Goal: Complete Application Form: Complete application form

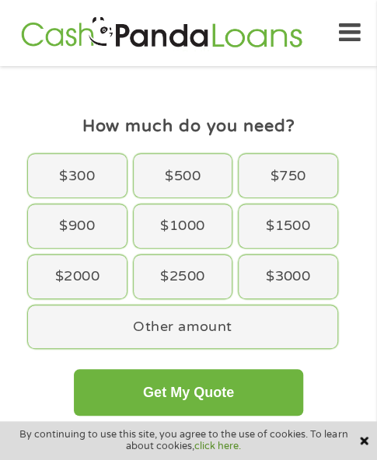
click at [154, 203] on div "$300 $500 $750 $900 $1000 $1500 $2000 $2500 $3000 Other amount" at bounding box center [189, 251] width 328 height 201
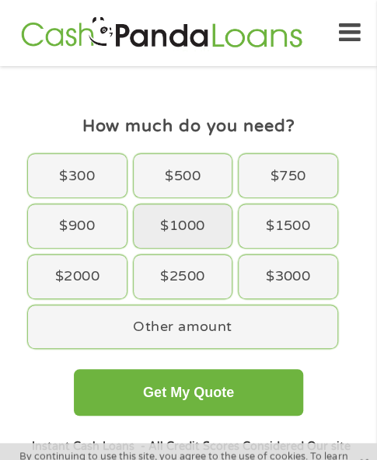
click at [158, 214] on div "$1000" at bounding box center [183, 226] width 99 height 44
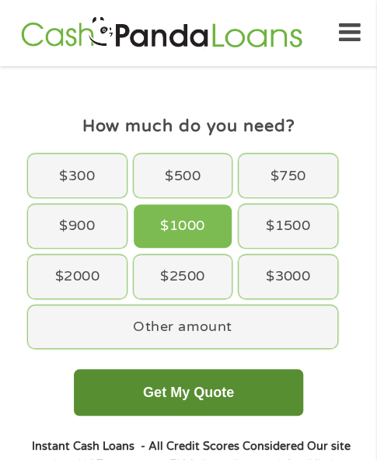
click at [184, 403] on button "Get My Quote" at bounding box center [188, 392] width 229 height 47
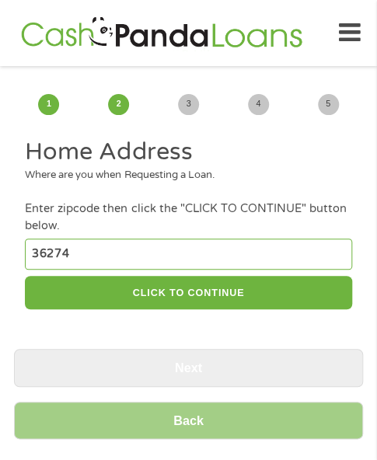
type input "36274"
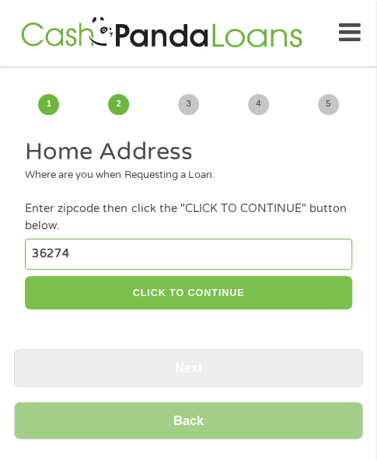
click at [190, 302] on button "CLICK TO CONTINUE" at bounding box center [188, 292] width 326 height 33
type input "36274"
type input "Roanoke"
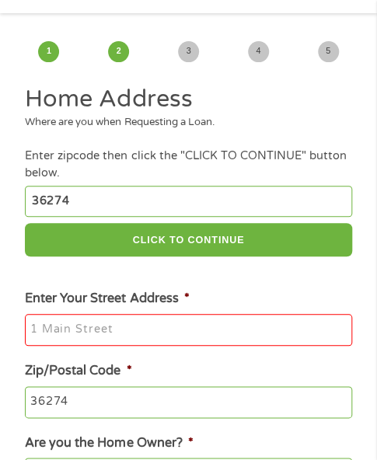
scroll to position [78, 0]
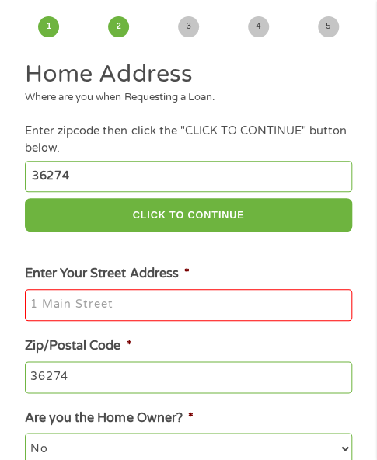
click at [202, 265] on li "Enter Your Street Address *" at bounding box center [188, 292] width 349 height 57
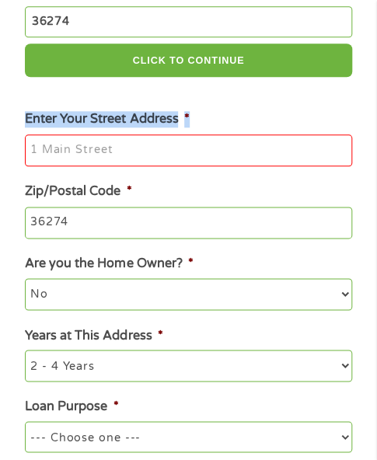
scroll to position [233, 0]
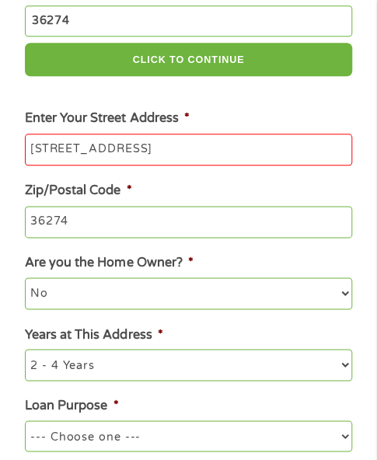
type input "[STREET_ADDRESS]"
click at [244, 103] on ul "Home Address Where are you when Requesting a Loan. Enter zipcode then click the…" at bounding box center [188, 194] width 349 height 580
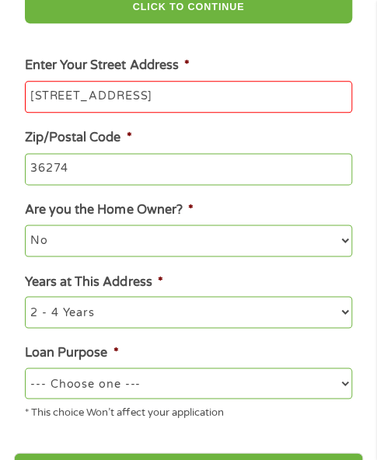
scroll to position [311, 0]
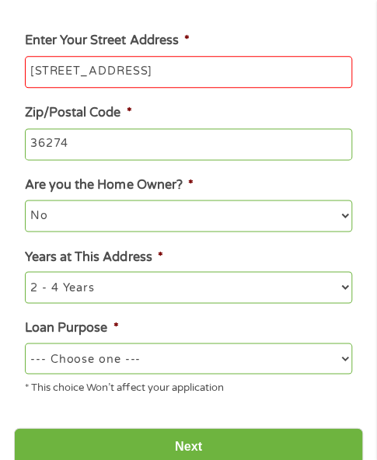
click at [197, 340] on li "Loan Purpose * --- Choose one --- Pay Bills Debt Consolidation Home Improvement…" at bounding box center [188, 356] width 349 height 77
click at [102, 375] on div "* This choice Won’t affect your application" at bounding box center [188, 384] width 326 height 21
click at [87, 345] on select "--- Choose one --- Pay Bills Debt Consolidation Home Improvement Major Purchase…" at bounding box center [188, 358] width 326 height 31
select select "other"
click at [25, 344] on select "--- Choose one --- Pay Bills Debt Consolidation Home Improvement Major Purchase…" at bounding box center [188, 358] width 326 height 31
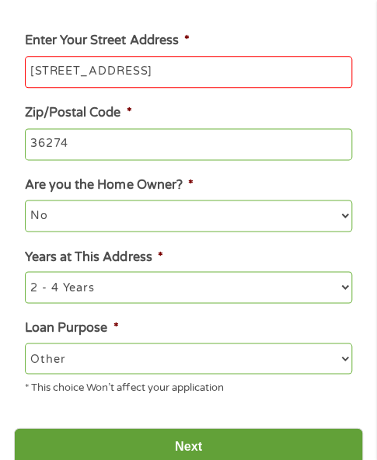
click at [155, 436] on input "Next" at bounding box center [188, 446] width 349 height 38
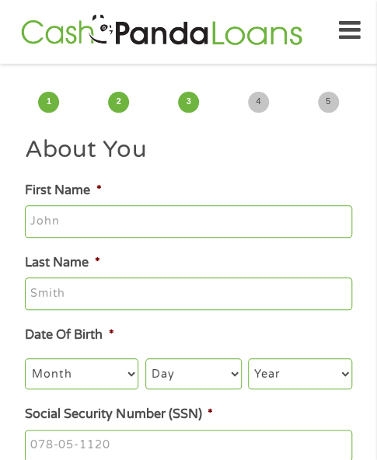
scroll to position [0, 0]
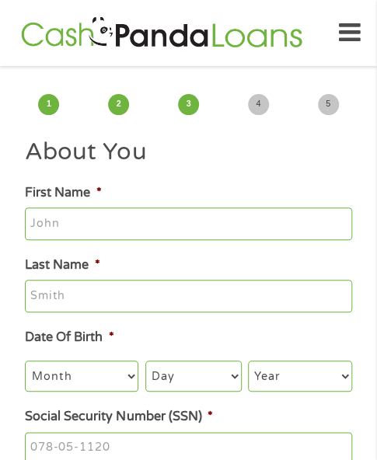
type input "[PERSON_NAME]"
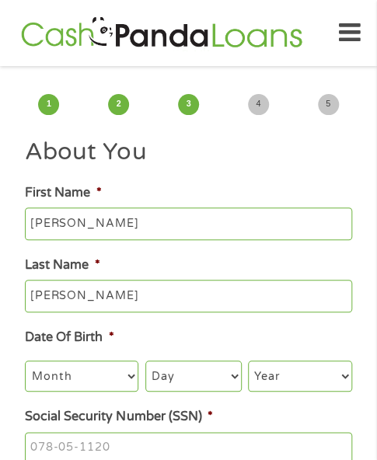
click at [94, 380] on select "Month 1 2 3 4 5 6 7 8 9 10 11 12" at bounding box center [81, 376] width 113 height 31
select select "4"
click at [25, 361] on select "Month 1 2 3 4 5 6 7 8 9 10 11 12" at bounding box center [81, 376] width 113 height 31
click at [204, 376] on select "Day 1 2 3 4 5 6 7 8 9 10 11 12 13 14 15 16 17 18 19 20 21 22 23 24 25 26 27 28 …" at bounding box center [193, 376] width 96 height 31
select select "6"
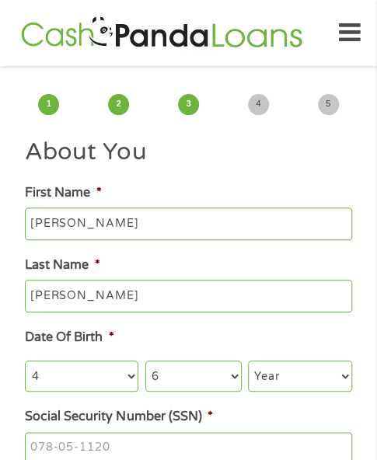
click at [286, 382] on select "Year [DATE] 2006 2005 2004 2003 2002 2001 2000 1999 1998 1997 1996 1995 1994 19…" at bounding box center [300, 376] width 104 height 31
select select "1978"
click at [190, 166] on h2 "About You" at bounding box center [188, 152] width 326 height 31
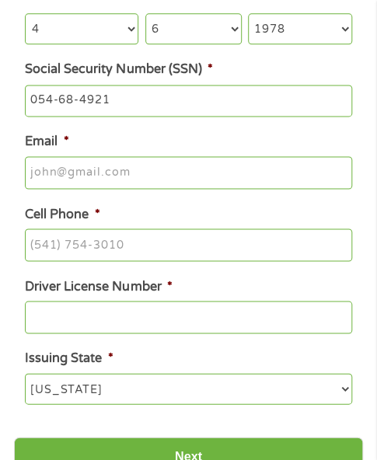
scroll to position [389, 0]
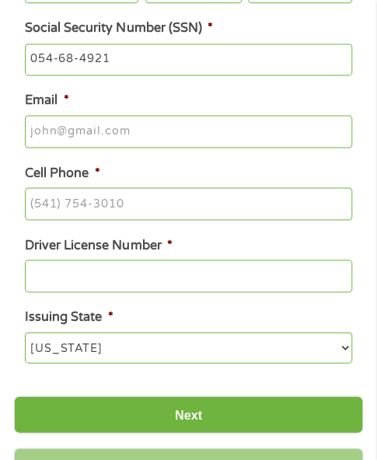
type input "054-68-4921"
type input "[EMAIL_ADDRESS][DOMAIN_NAME]"
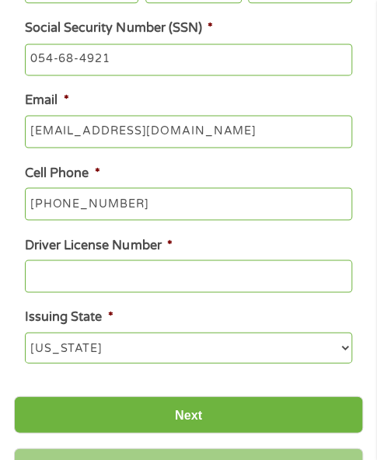
type input "[PHONE_NUMBER]"
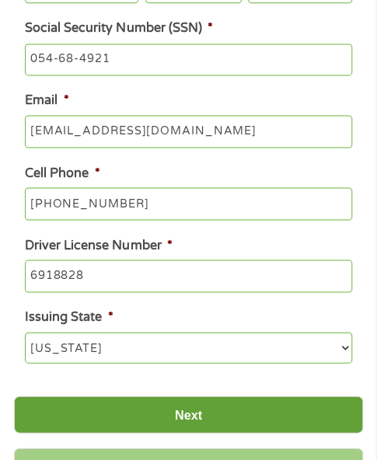
type input "6918828"
click at [148, 405] on input "Next" at bounding box center [188, 415] width 349 height 38
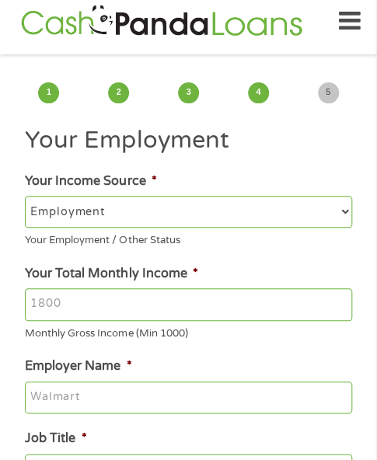
scroll to position [0, 0]
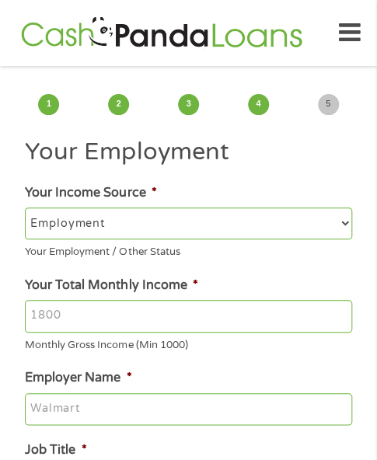
click at [187, 326] on input "Your Total Monthly Income *" at bounding box center [188, 316] width 326 height 33
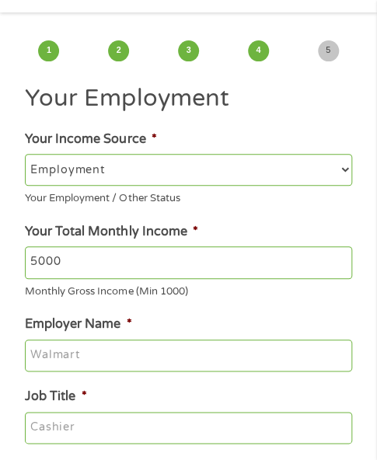
scroll to position [78, 0]
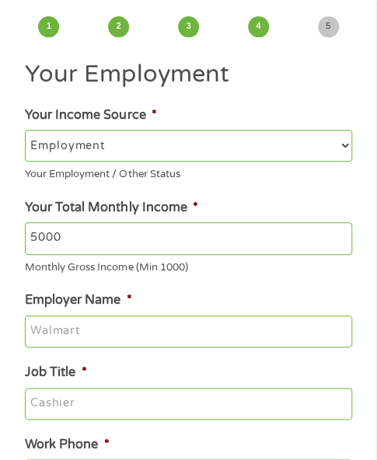
type input "5000"
type input "CandleWick Yarns"
click at [143, 420] on input "Job Title *" at bounding box center [188, 404] width 326 height 33
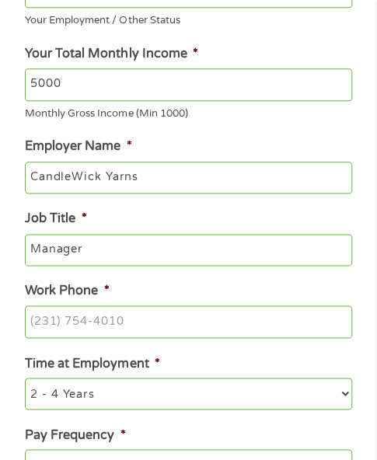
scroll to position [233, 0]
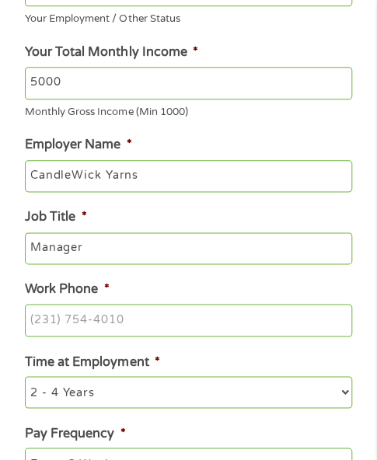
type input "Manager"
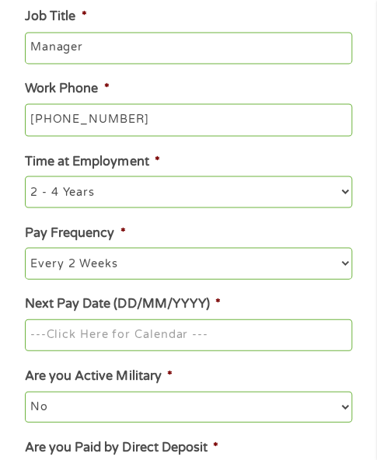
scroll to position [466, 0]
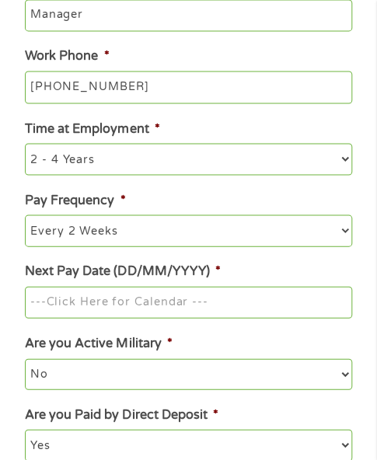
type input "[PHONE_NUMBER]"
click at [164, 317] on input "Next Pay Date (DD/MM/YYYY) *" at bounding box center [188, 302] width 326 height 33
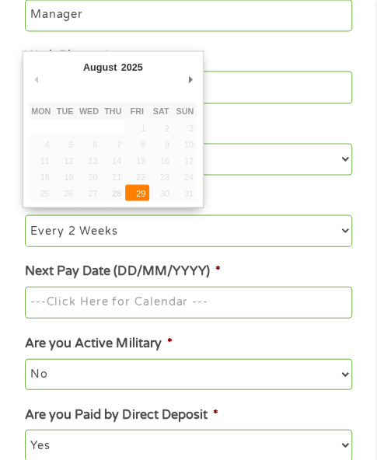
type input "[DATE]"
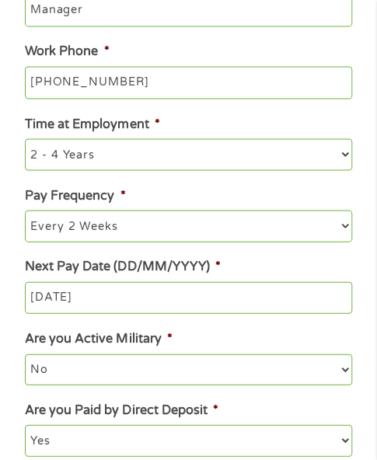
scroll to position [700, 0]
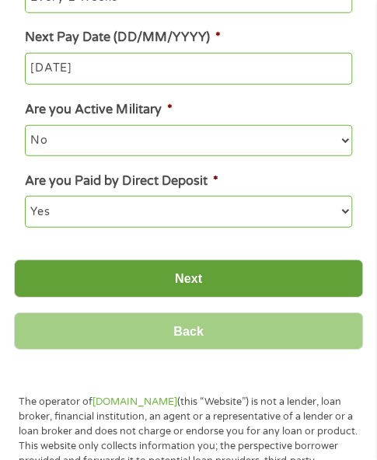
click at [211, 287] on input "Next" at bounding box center [188, 279] width 349 height 38
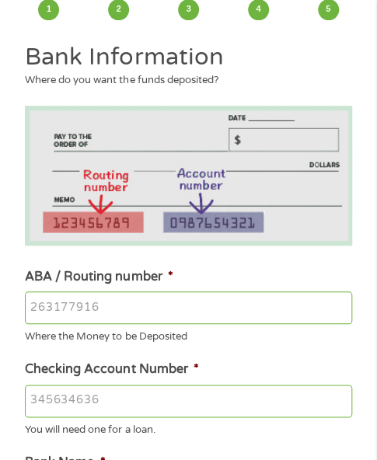
scroll to position [155, 0]
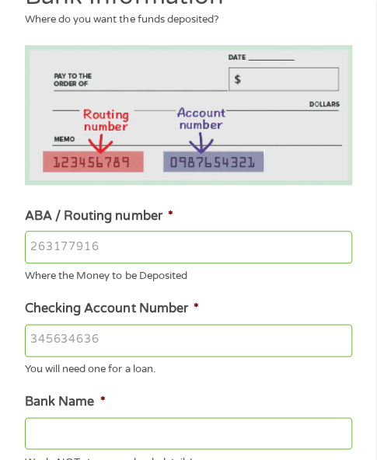
type input "072000915"
type input "8180861217"
click at [185, 239] on input "072000915" at bounding box center [188, 247] width 326 height 33
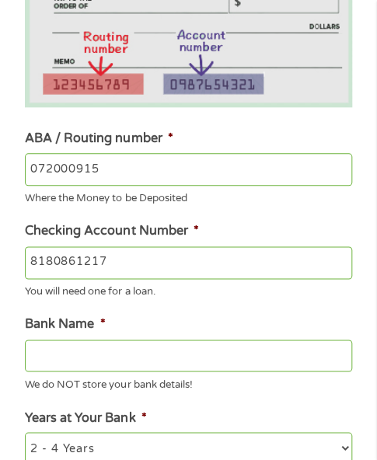
type input "PNC BANK [US_STATE]"
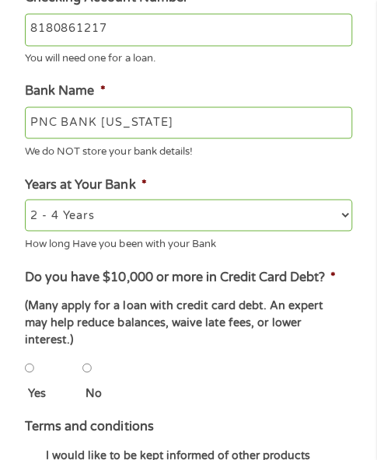
type input "072000915"
click at [90, 352] on input "No" at bounding box center [86, 367] width 9 height 31
radio input "true"
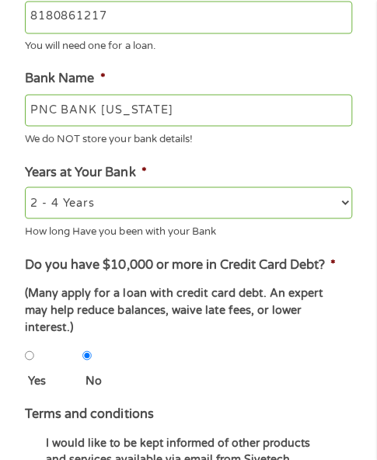
scroll to position [855, 0]
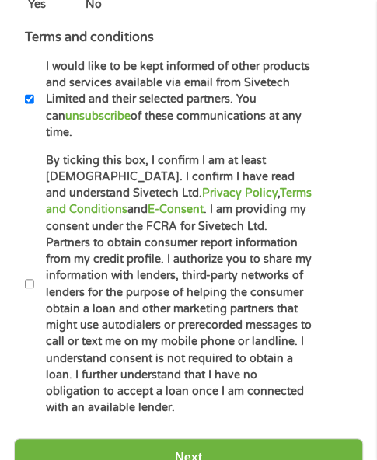
click at [145, 319] on label "By ticking this box, I confirm I am at least [DEMOGRAPHIC_DATA]. I confirm I ha…" at bounding box center [172, 284] width 277 height 264
click at [34, 299] on input "By ticking this box, I confirm I am at least [DEMOGRAPHIC_DATA]. I confirm I ha…" at bounding box center [29, 283] width 9 height 31
checkbox input "true"
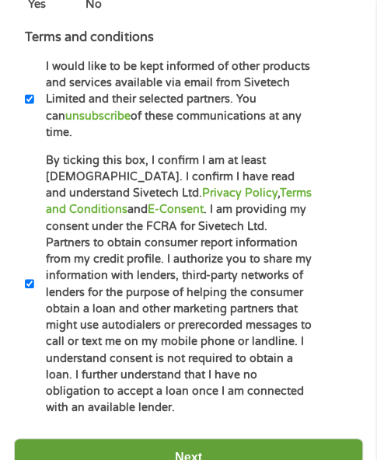
click at [180, 438] on input "Next" at bounding box center [188, 457] width 349 height 38
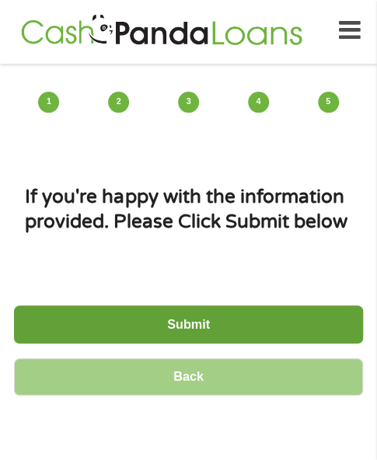
scroll to position [0, 0]
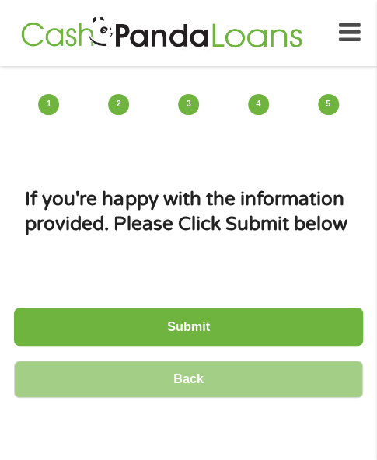
click at [139, 315] on input "Submit" at bounding box center [188, 327] width 349 height 38
